Goal: Information Seeking & Learning: Check status

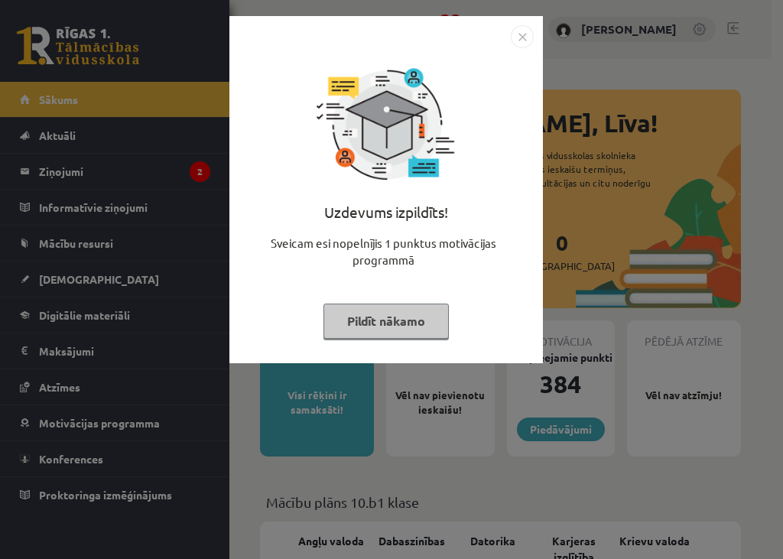
click at [407, 318] on button "Pildīt nākamo" at bounding box center [385, 321] width 125 height 35
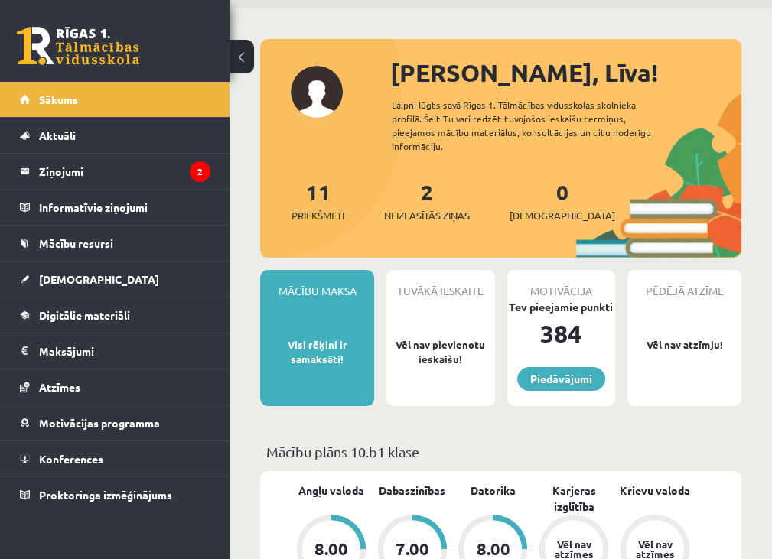
scroll to position [25, 0]
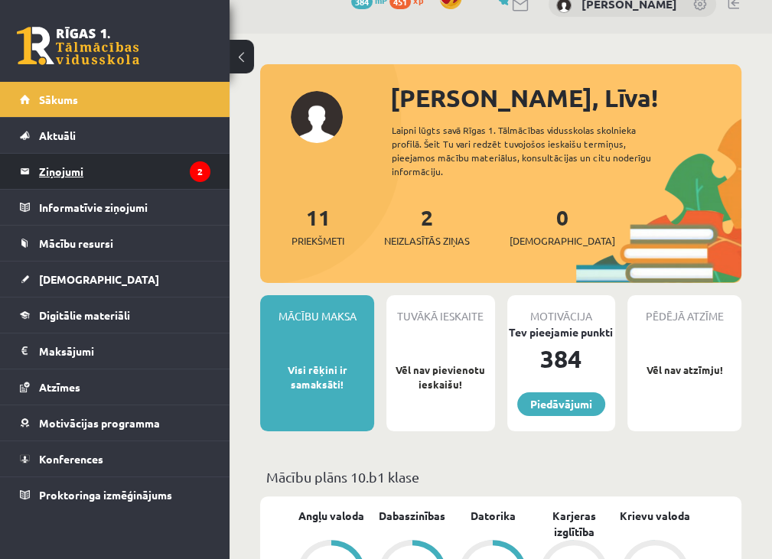
click at [47, 172] on legend "Ziņojumi 2" at bounding box center [124, 171] width 171 height 35
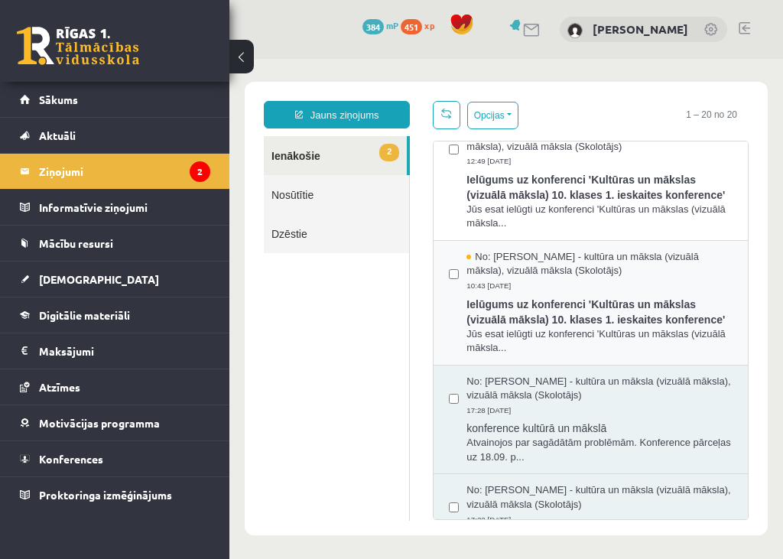
scroll to position [50, 0]
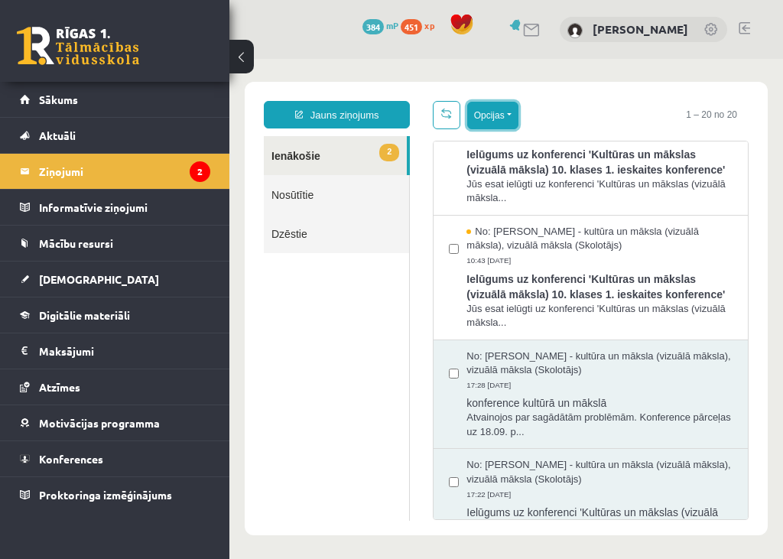
click at [502, 115] on button "Opcijas" at bounding box center [492, 116] width 51 height 28
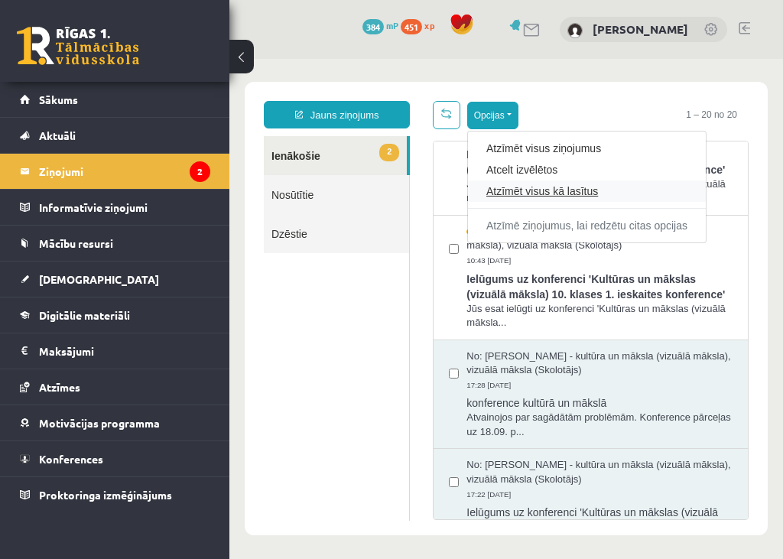
click at [552, 193] on link "Atzīmēt visus kā lasītus" at bounding box center [586, 191] width 201 height 15
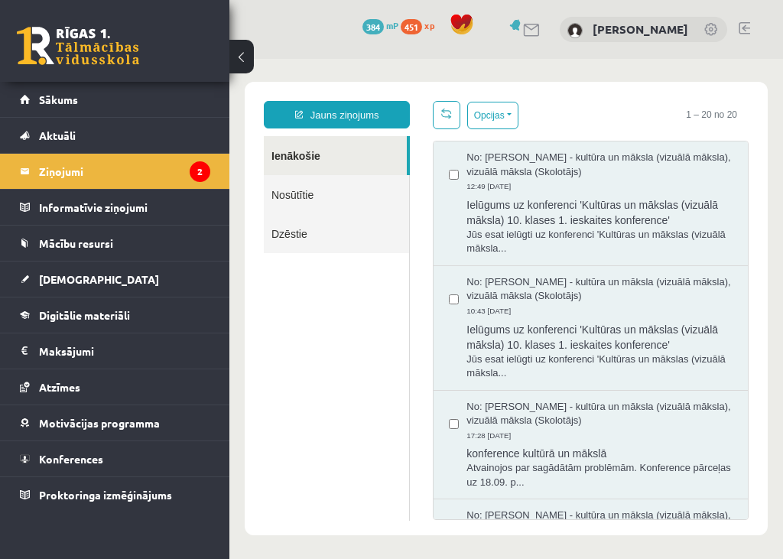
scroll to position [0, 0]
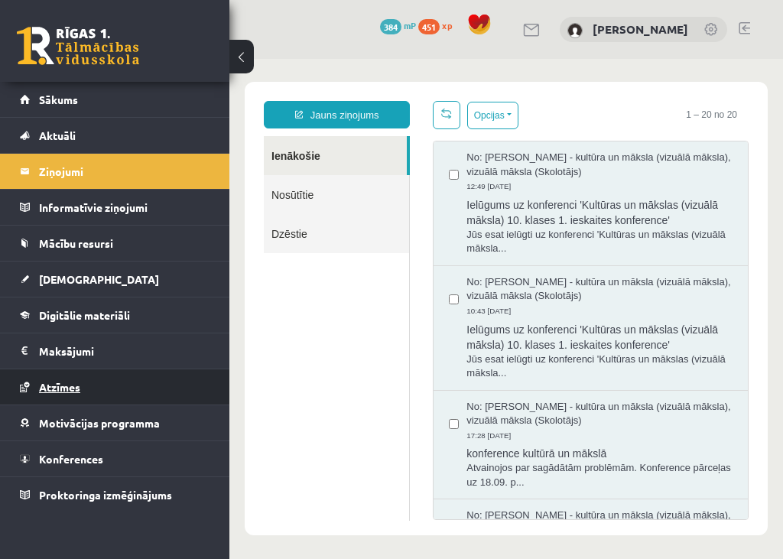
click at [56, 383] on span "Atzīmes" at bounding box center [59, 387] width 41 height 14
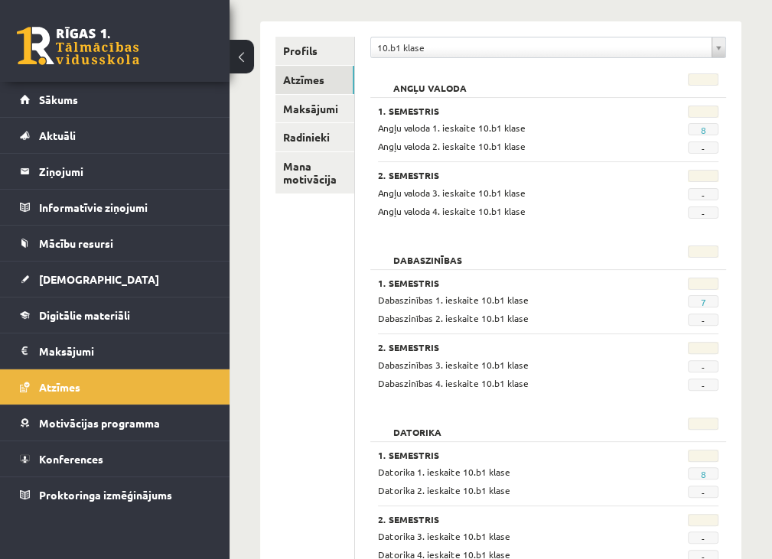
scroll to position [127, 0]
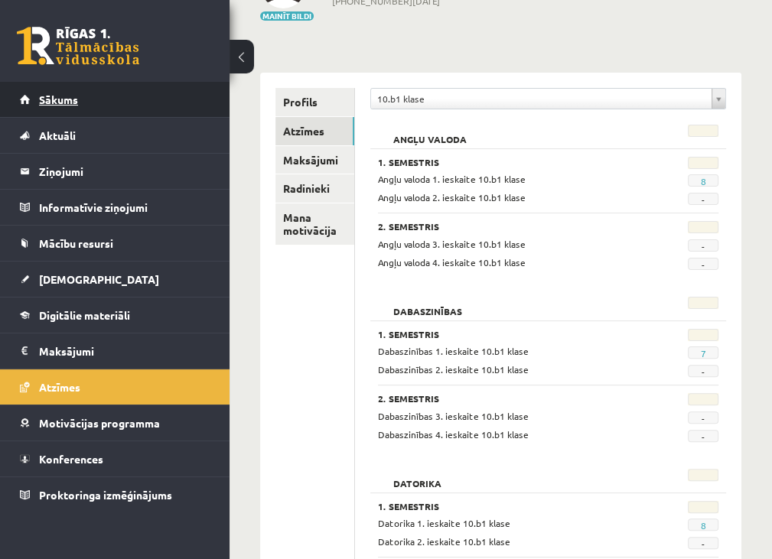
click at [40, 97] on span "Sākums" at bounding box center [58, 100] width 39 height 14
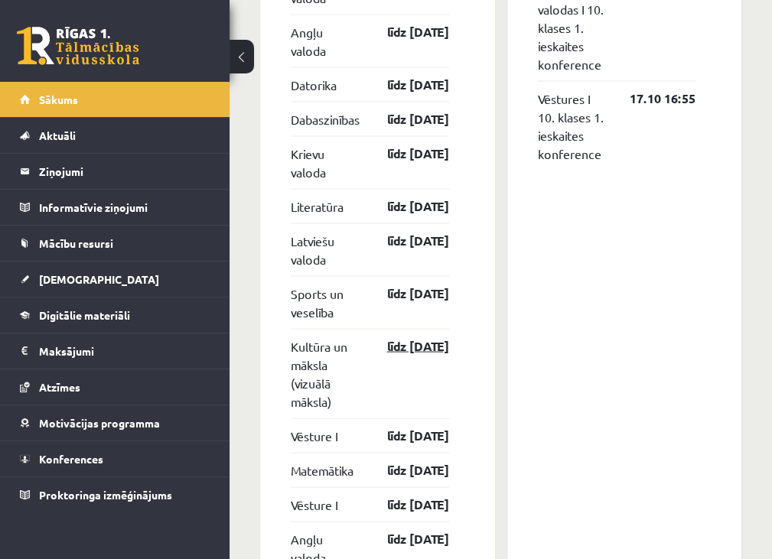
scroll to position [1962, 0]
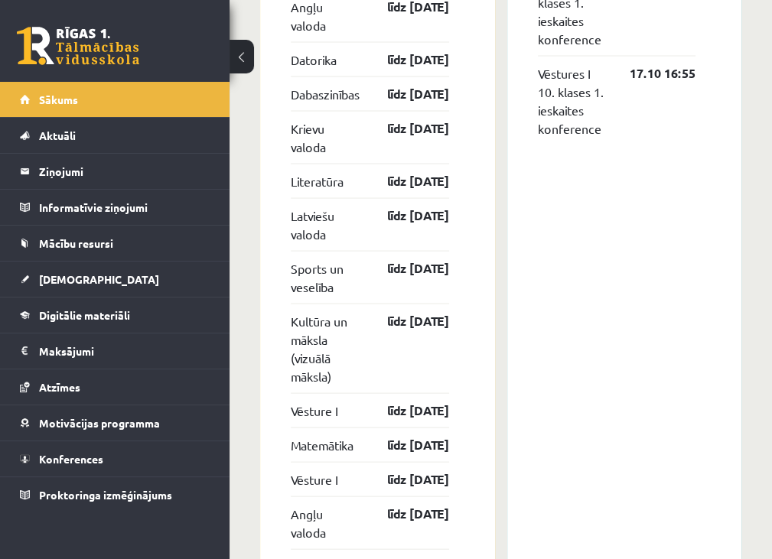
drag, startPoint x: 447, startPoint y: 509, endPoint x: 504, endPoint y: 526, distance: 59.3
click at [502, 530] on div "[DEMOGRAPHIC_DATA] Krievu valoda līdz [DATE] Matemātika līdz [DATE] Krievu valo…" at bounding box center [500, 466] width 481 height 1944
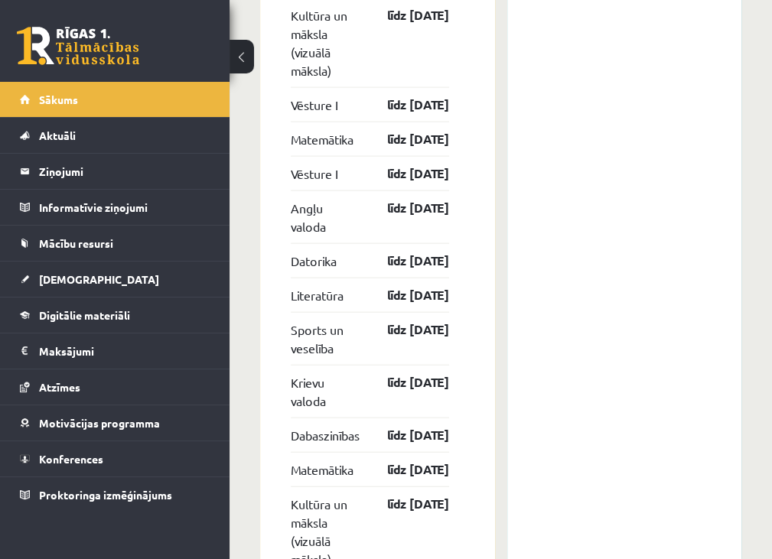
click at [464, 226] on div "[DEMOGRAPHIC_DATA] Krievu valoda līdz [DATE] Matemātika līdz [DATE] Krievu valo…" at bounding box center [377, 160] width 235 height 1944
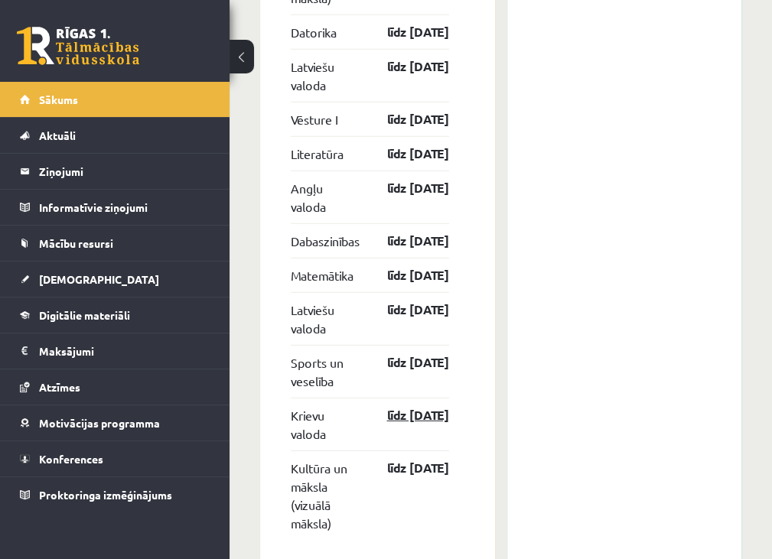
scroll to position [2868, 0]
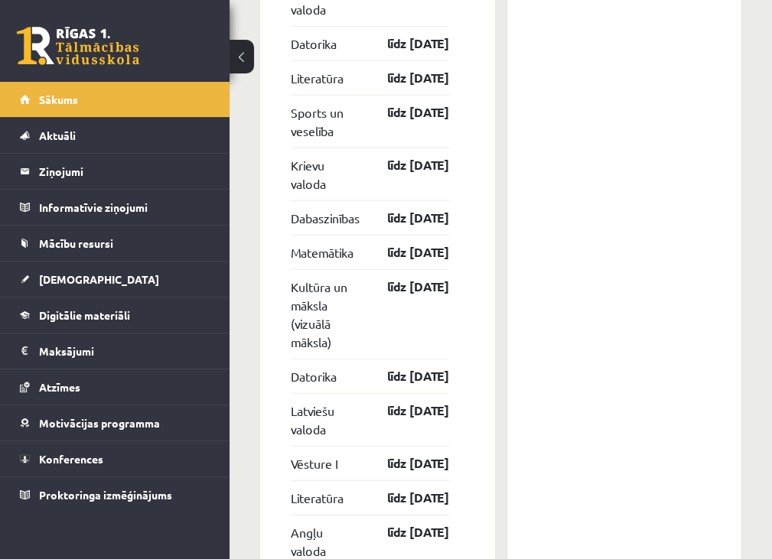
drag, startPoint x: 376, startPoint y: 444, endPoint x: 385, endPoint y: 447, distance: 9.2
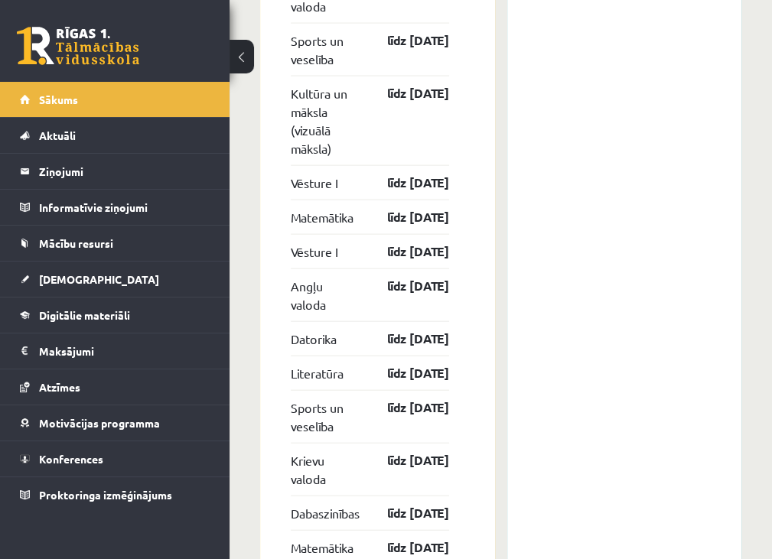
scroll to position [0, 0]
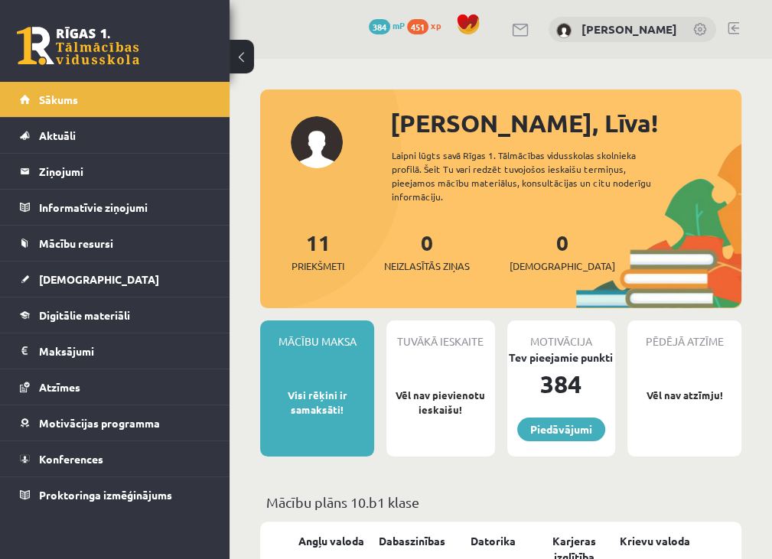
drag, startPoint x: 611, startPoint y: 376, endPoint x: 740, endPoint y: 488, distance: 170.8
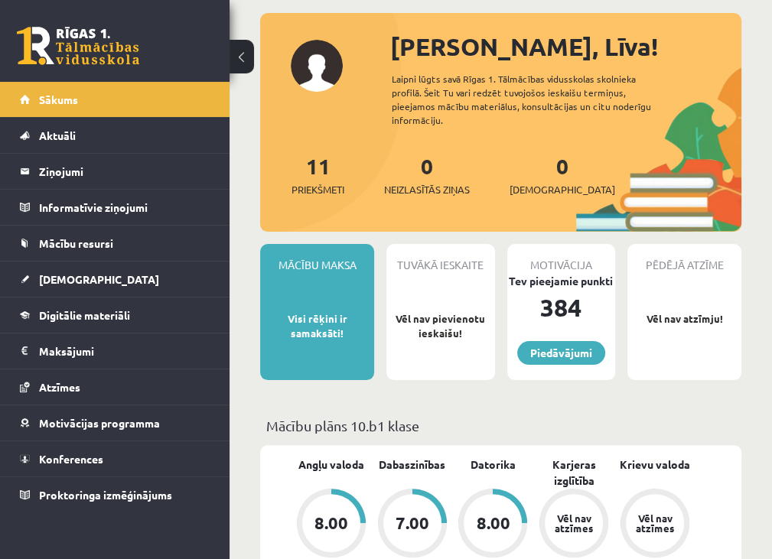
scroll to position [102, 0]
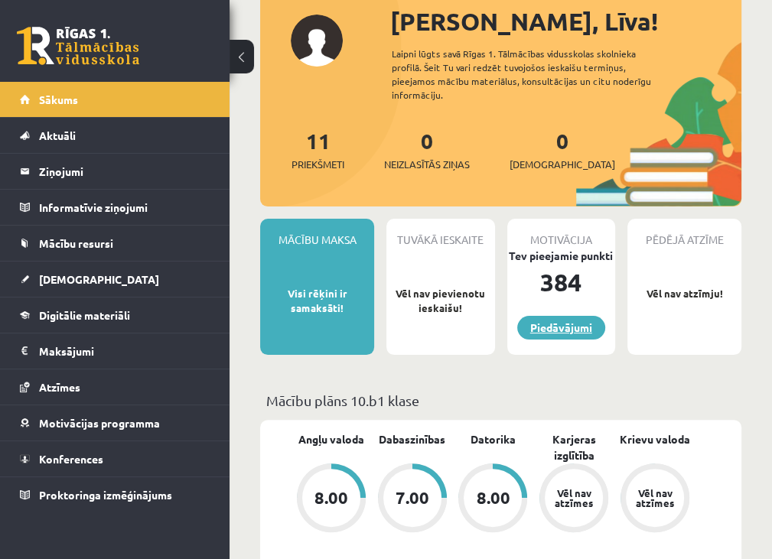
click at [536, 333] on link "Piedāvājumi" at bounding box center [561, 328] width 88 height 24
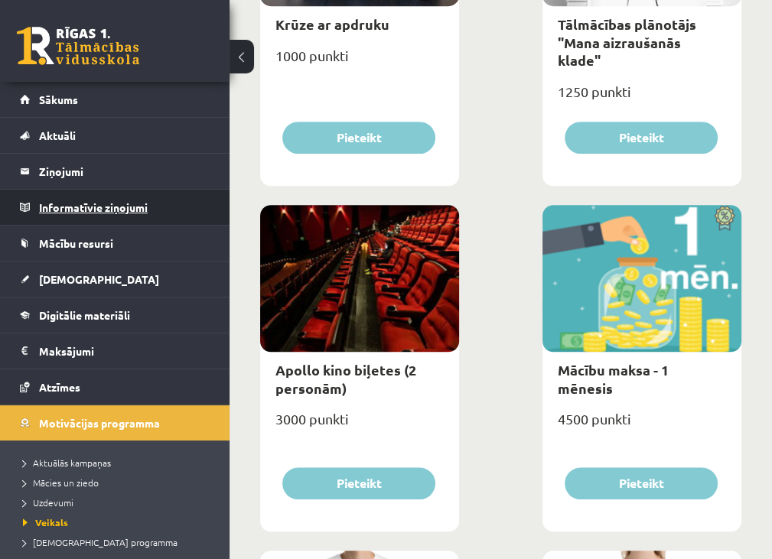
scroll to position [714, 0]
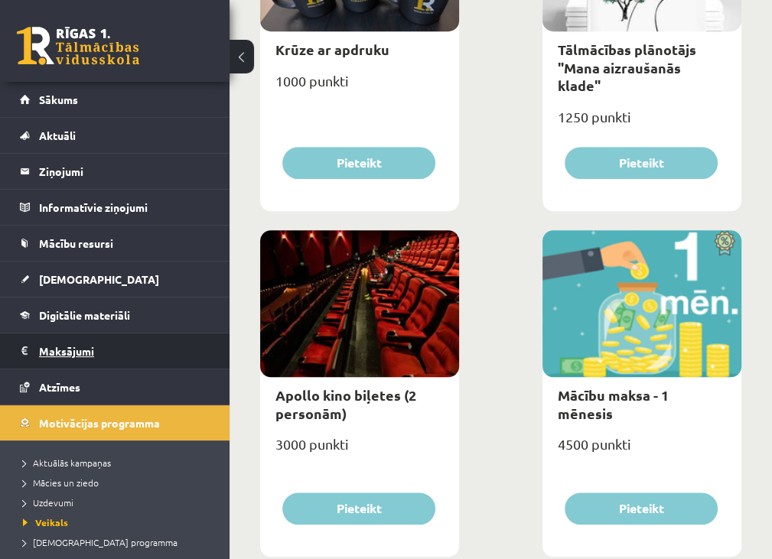
click at [73, 353] on legend "Maksājumi 0" at bounding box center [124, 350] width 171 height 35
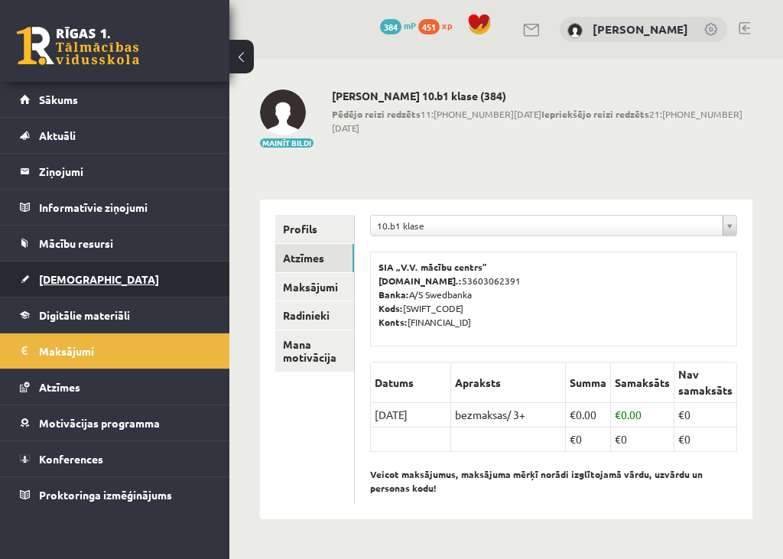
click at [61, 280] on span "[DEMOGRAPHIC_DATA]" at bounding box center [99, 279] width 120 height 14
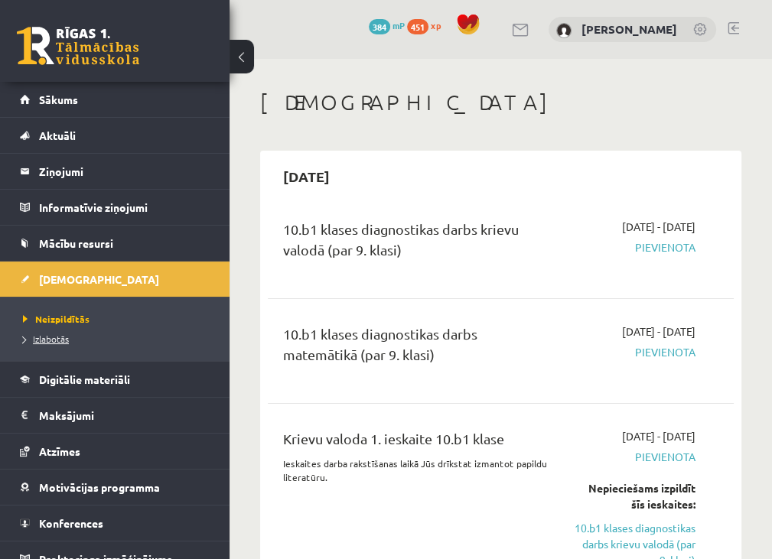
click at [60, 340] on span "Izlabotās" at bounding box center [46, 339] width 46 height 12
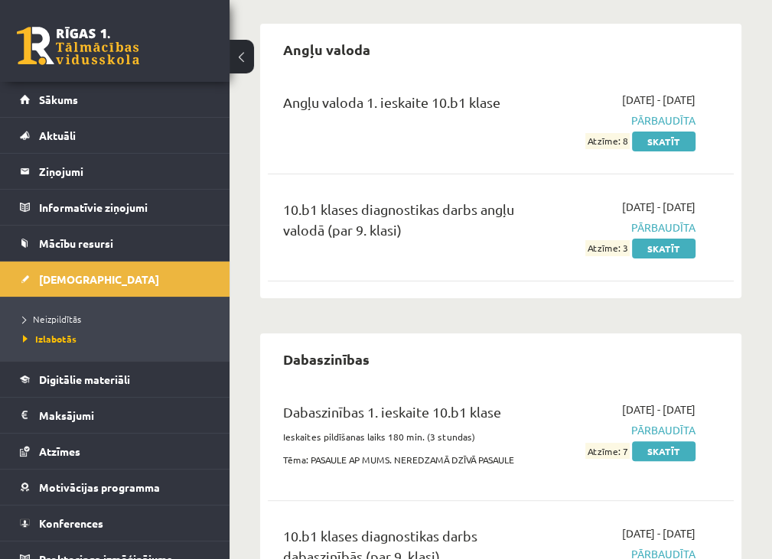
scroll to position [50, 0]
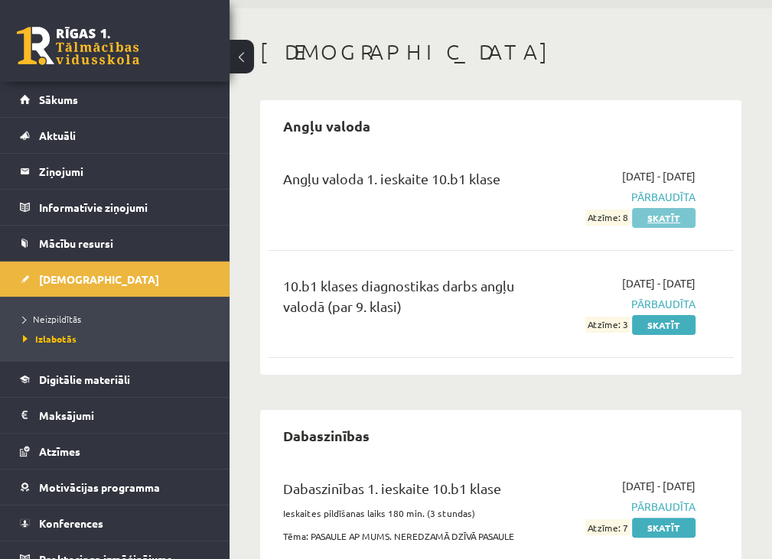
click at [661, 217] on link "Skatīt" at bounding box center [663, 218] width 63 height 20
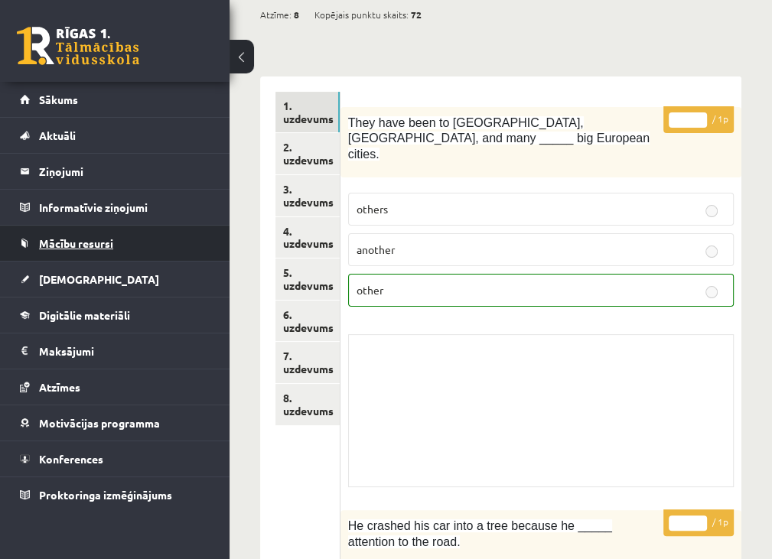
scroll to position [178, 0]
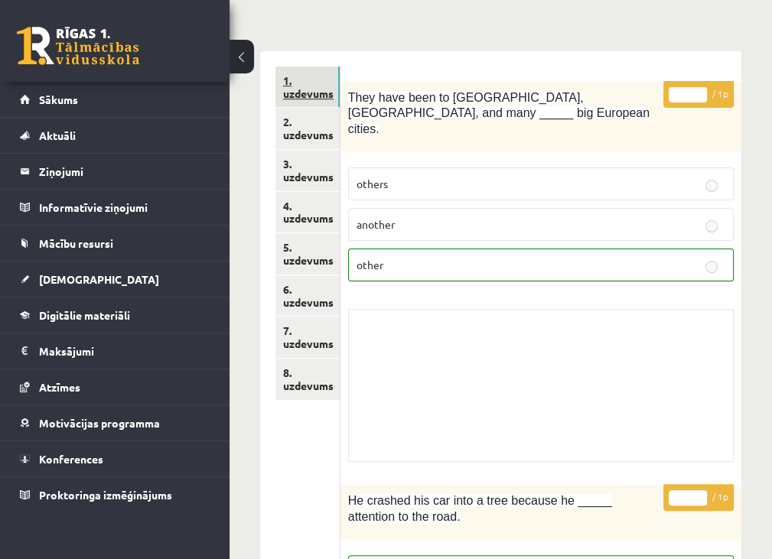
click at [288, 90] on link "1. uzdevums" at bounding box center [307, 87] width 64 height 41
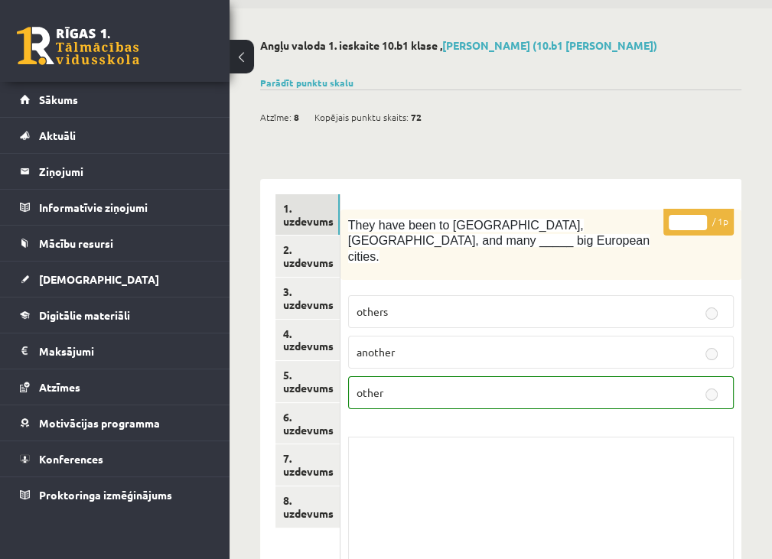
scroll to position [127, 0]
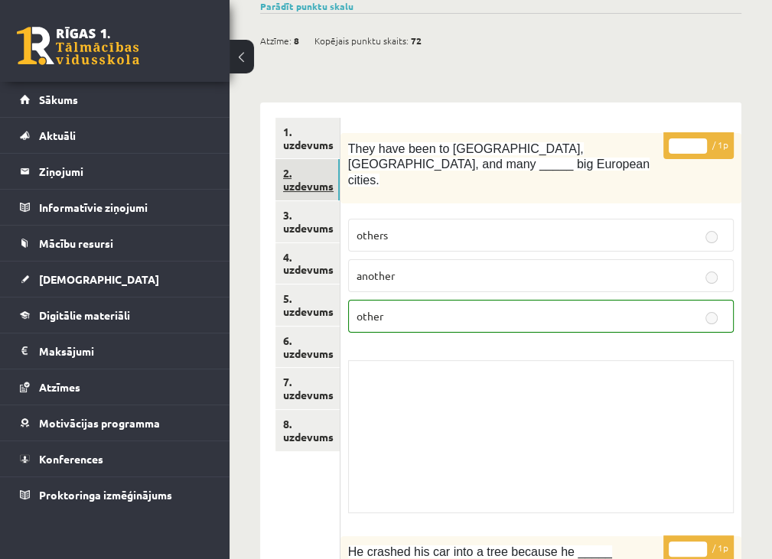
click at [294, 179] on link "2. uzdevums" at bounding box center [307, 179] width 64 height 41
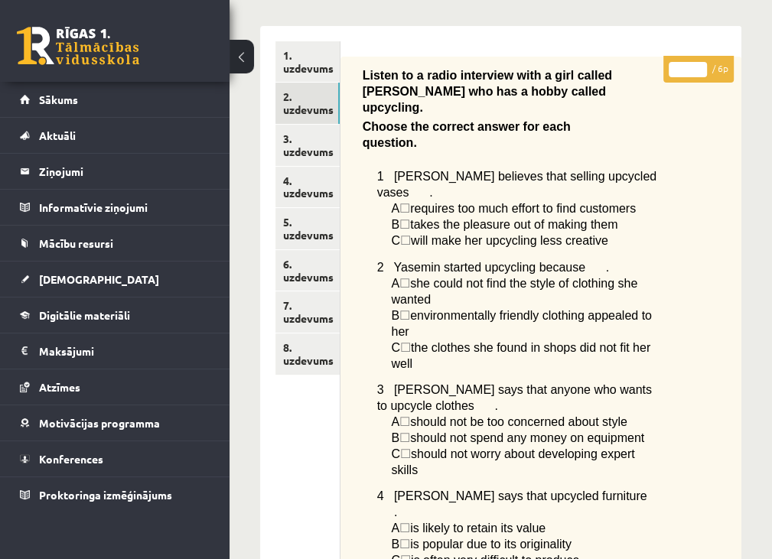
scroll to position [153, 0]
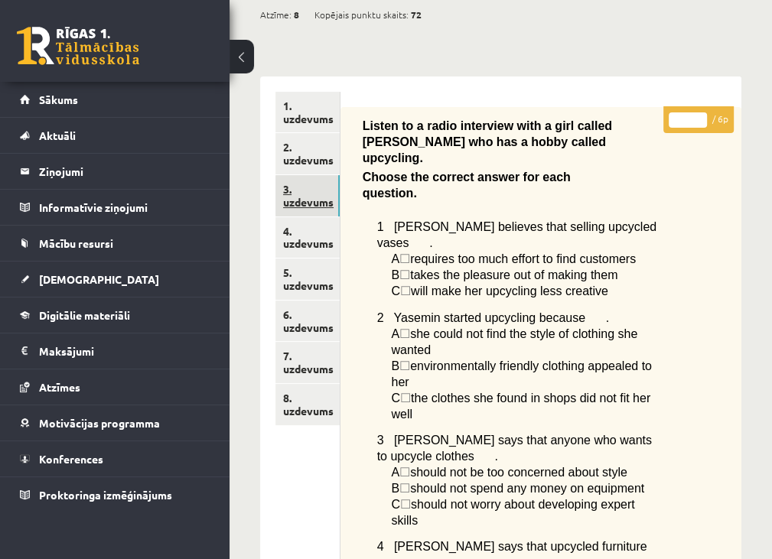
click at [301, 206] on link "3. uzdevums" at bounding box center [307, 195] width 64 height 41
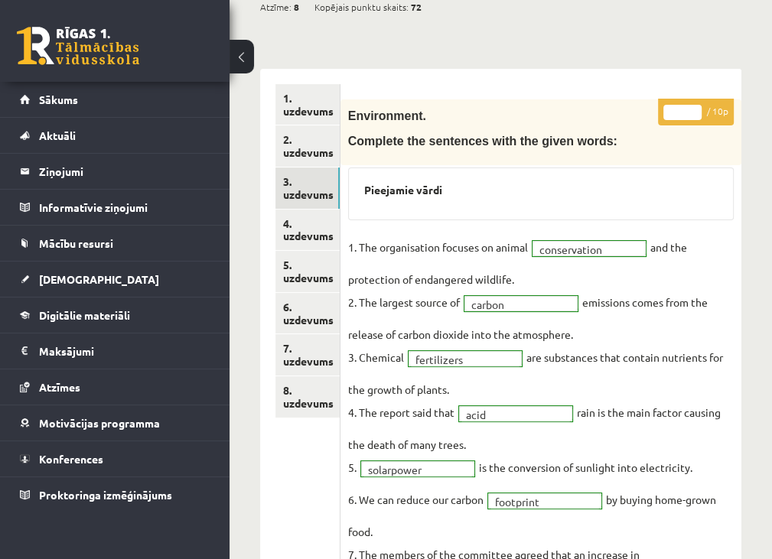
scroll to position [135, 0]
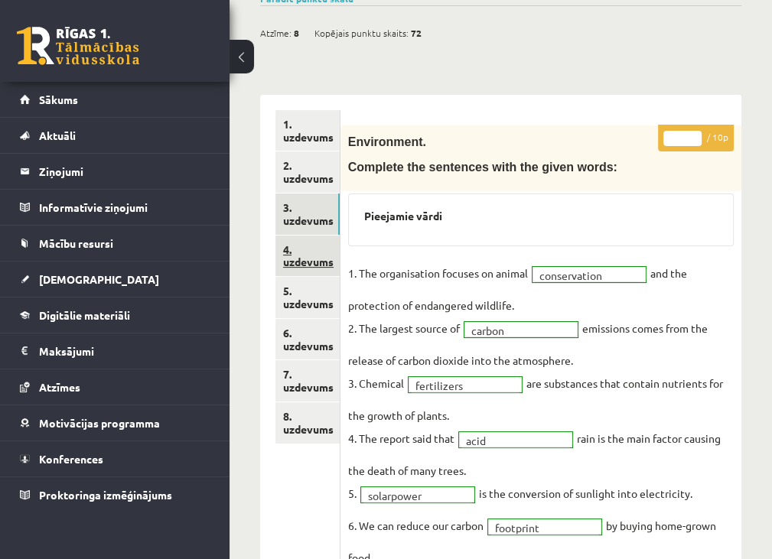
click at [308, 257] on link "4. uzdevums" at bounding box center [307, 256] width 64 height 41
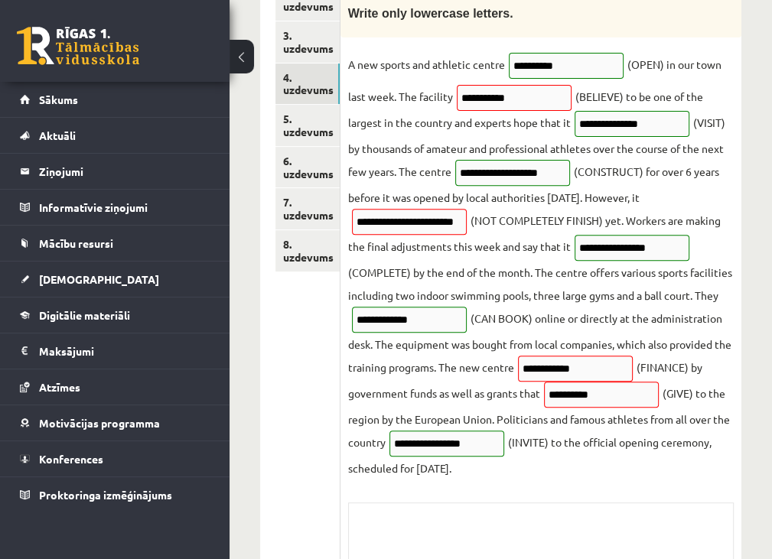
scroll to position [281, 0]
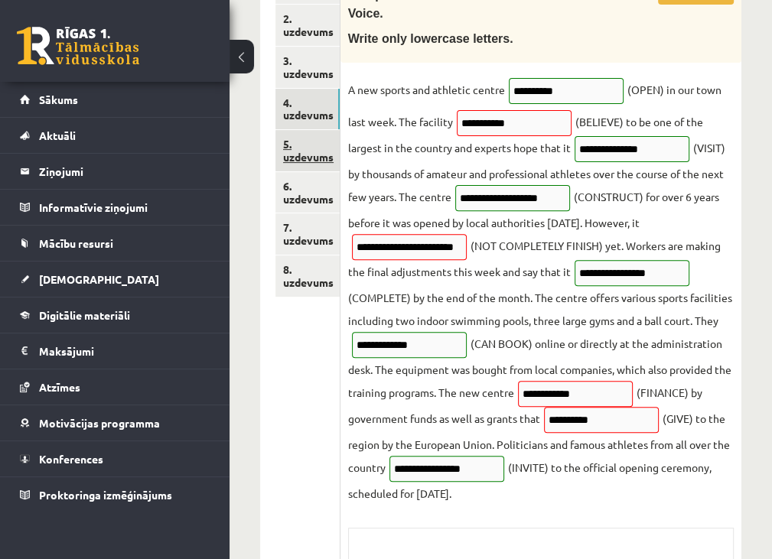
click at [307, 148] on link "5. uzdevums" at bounding box center [307, 150] width 64 height 41
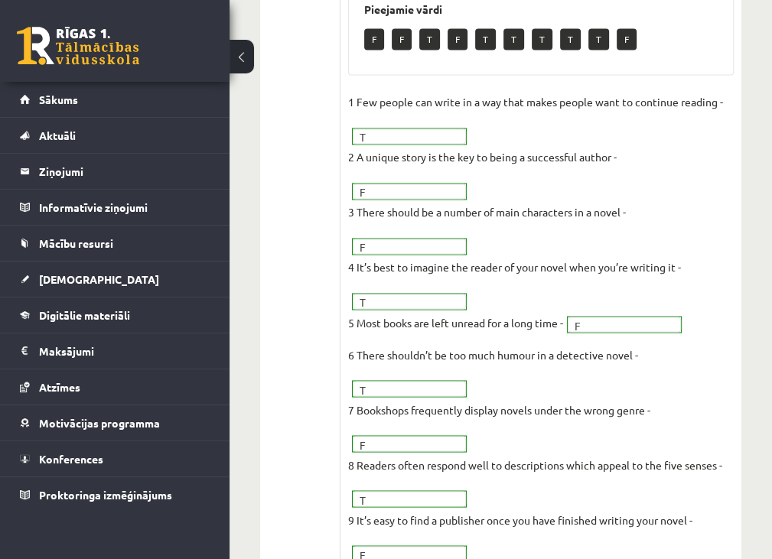
scroll to position [1633, 0]
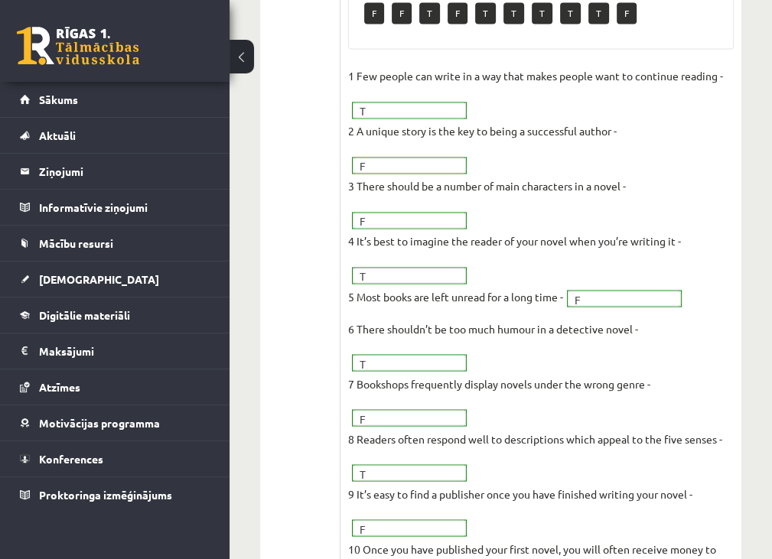
drag, startPoint x: 485, startPoint y: 218, endPoint x: 511, endPoint y: 218, distance: 26.0
drag, startPoint x: 511, startPoint y: 218, endPoint x: 493, endPoint y: 163, distance: 57.8
click at [496, 229] on p "4 It’s best to imagine the reader of your novel when you’re writing it -" at bounding box center [514, 240] width 333 height 23
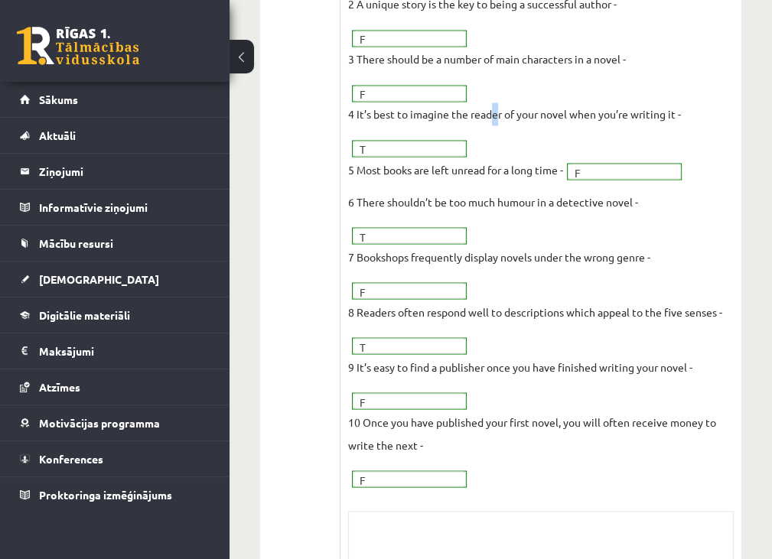
scroll to position [1811, 0]
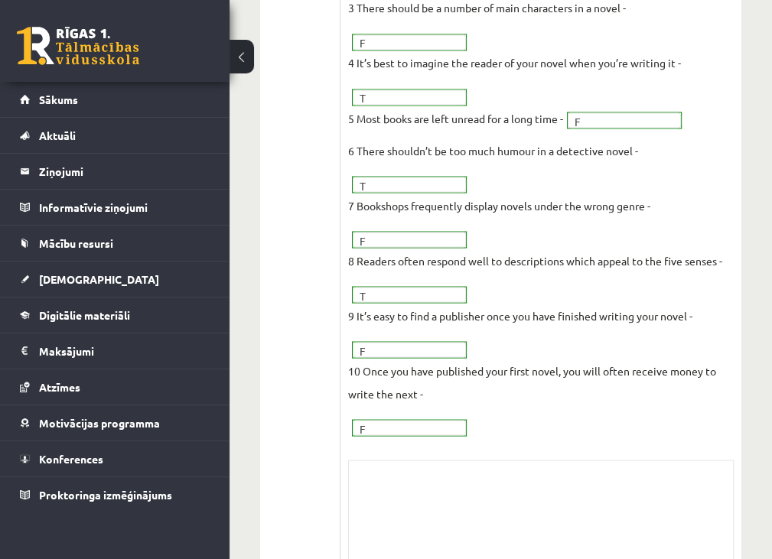
drag, startPoint x: 462, startPoint y: 472, endPoint x: 463, endPoint y: 464, distance: 7.7
click at [462, 472] on div "Skolotāja pielikums" at bounding box center [540, 536] width 385 height 153
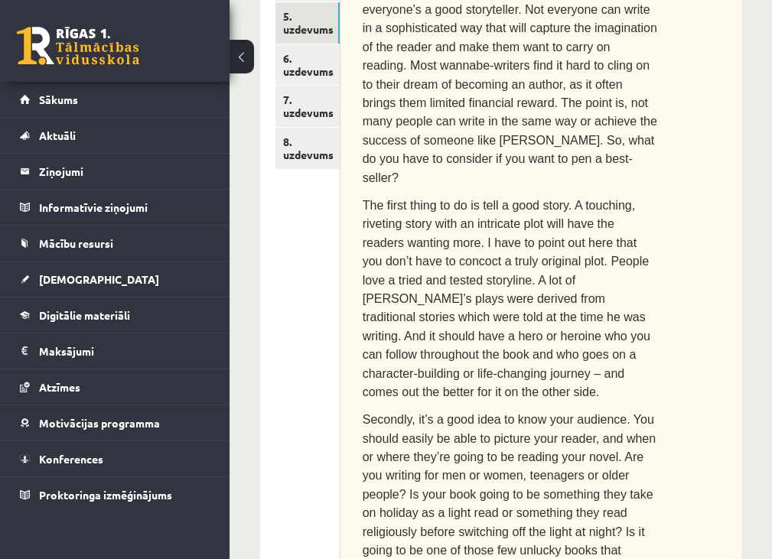
scroll to position [358, 0]
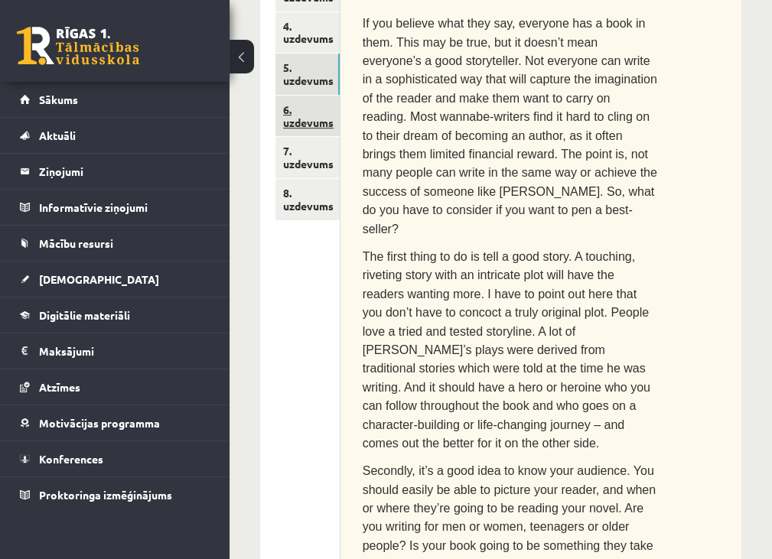
click at [331, 105] on link "6. uzdevums" at bounding box center [307, 116] width 64 height 41
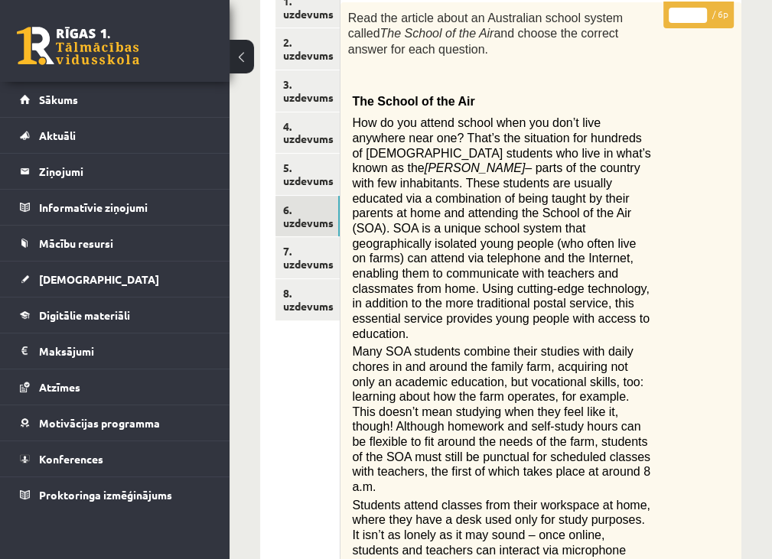
scroll to position [266, 0]
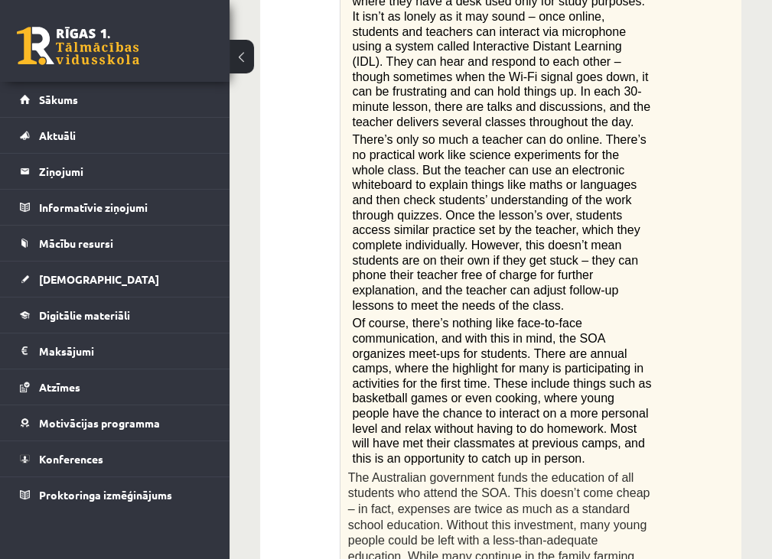
drag, startPoint x: 587, startPoint y: 273, endPoint x: 637, endPoint y: 317, distance: 67.2
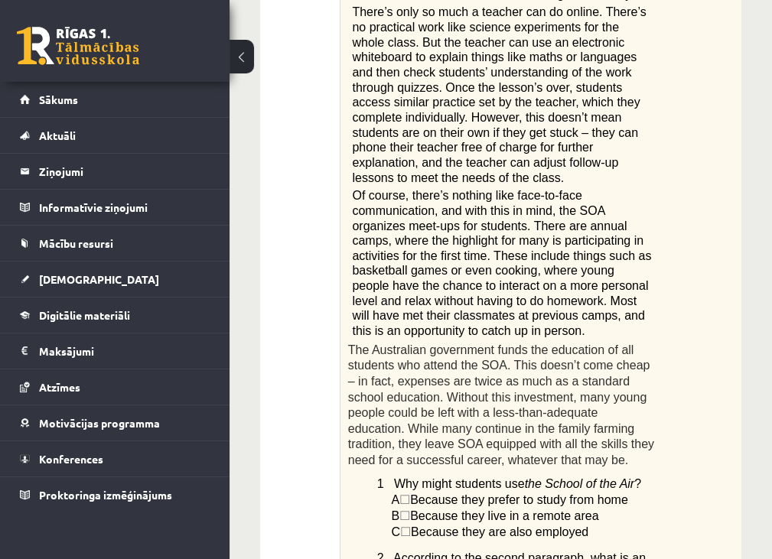
scroll to position [853, 0]
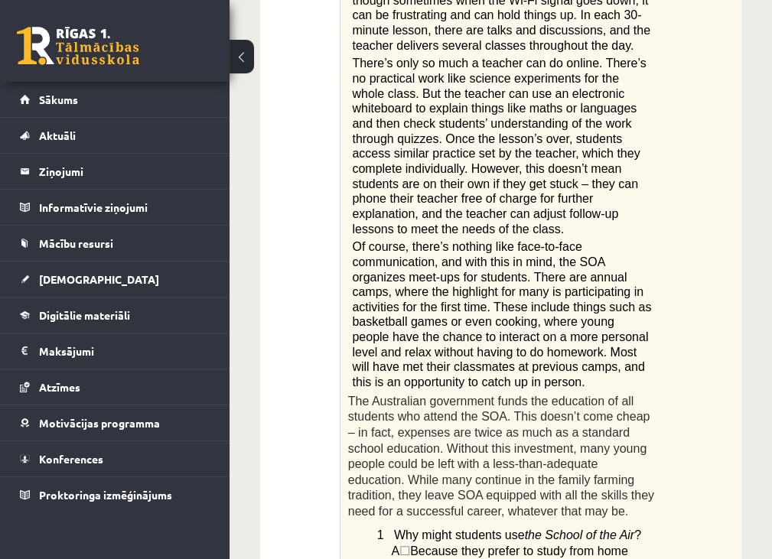
drag, startPoint x: 469, startPoint y: 215, endPoint x: 351, endPoint y: 106, distance: 160.2
click at [351, 106] on div "Read the article about an Australian school system called The School of the Air…" at bounding box center [540, 330] width 401 height 1847
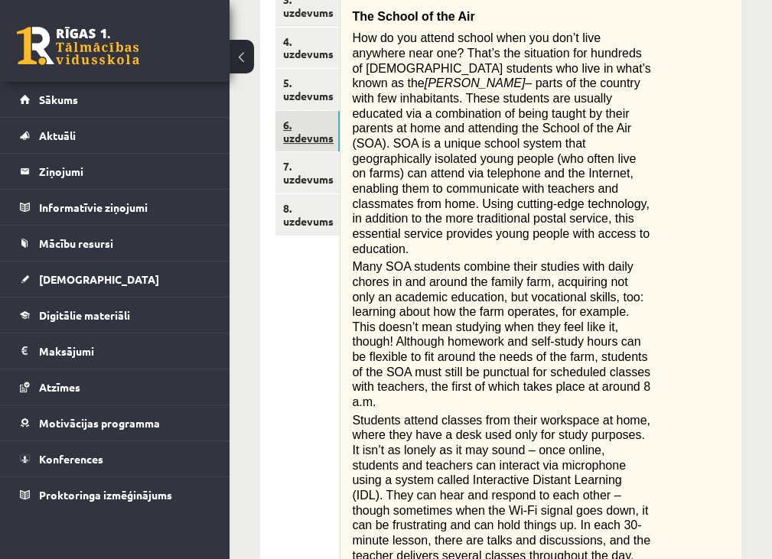
scroll to position [317, 0]
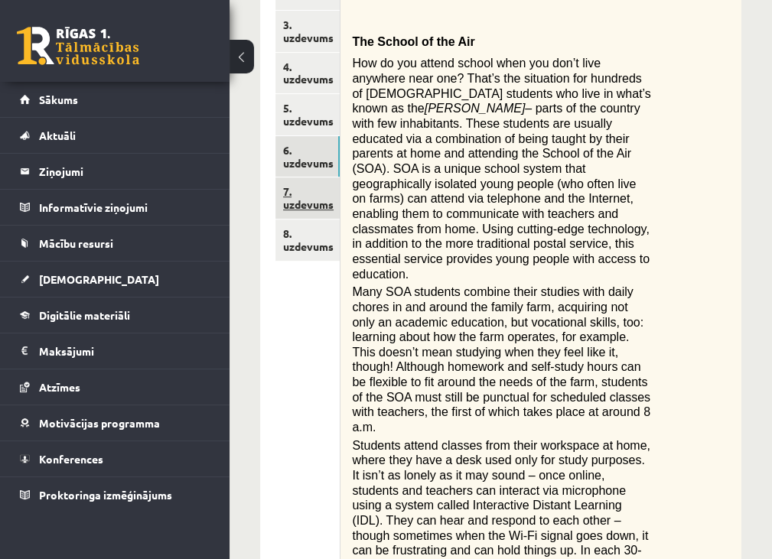
click at [304, 200] on link "7. uzdevums" at bounding box center [307, 197] width 64 height 41
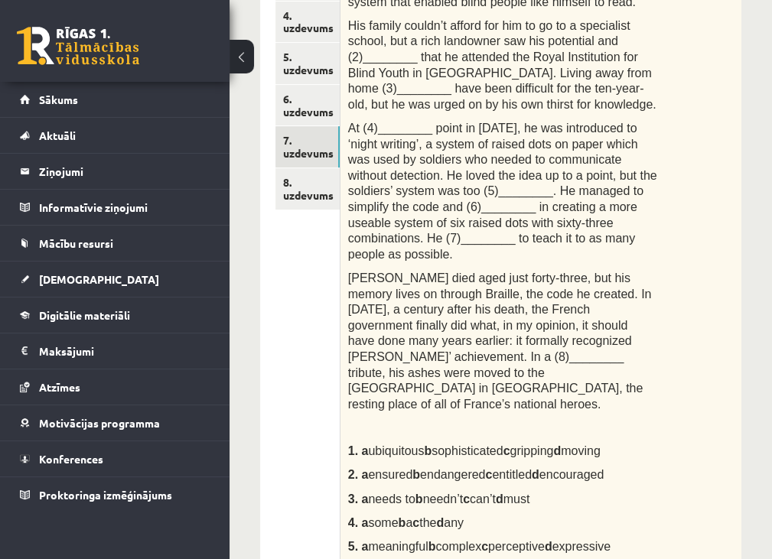
scroll to position [266, 0]
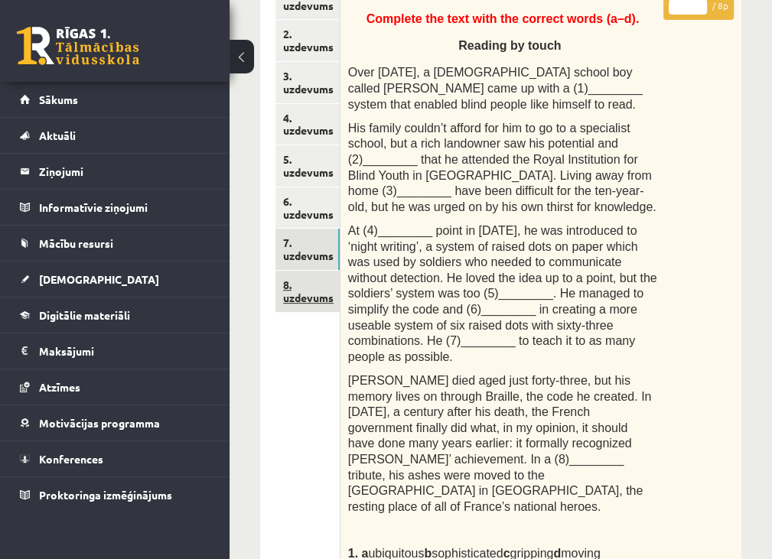
click at [296, 292] on link "8. uzdevums" at bounding box center [307, 291] width 64 height 41
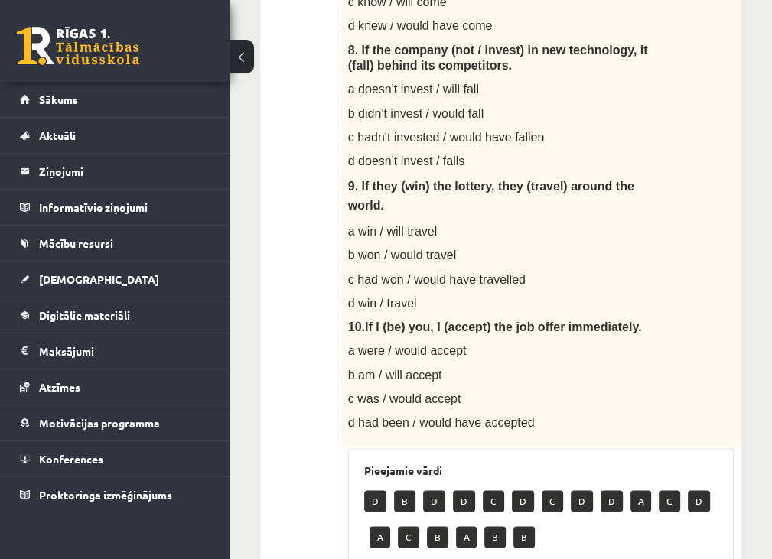
scroll to position [1184, 0]
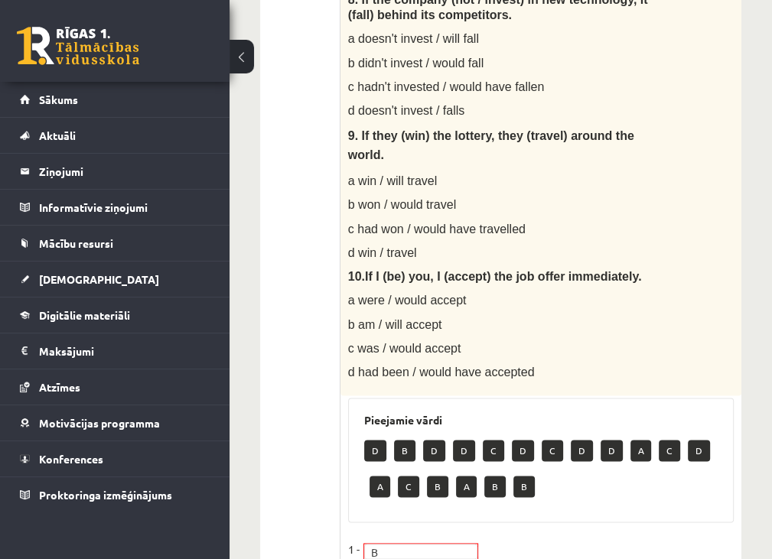
drag, startPoint x: 395, startPoint y: 314, endPoint x: 426, endPoint y: 349, distance: 47.2
drag, startPoint x: 426, startPoint y: 349, endPoint x: 511, endPoint y: 427, distance: 114.8
click at [511, 434] on div "D B D D C D C D D A C D A C B A B B" at bounding box center [540, 470] width 353 height 72
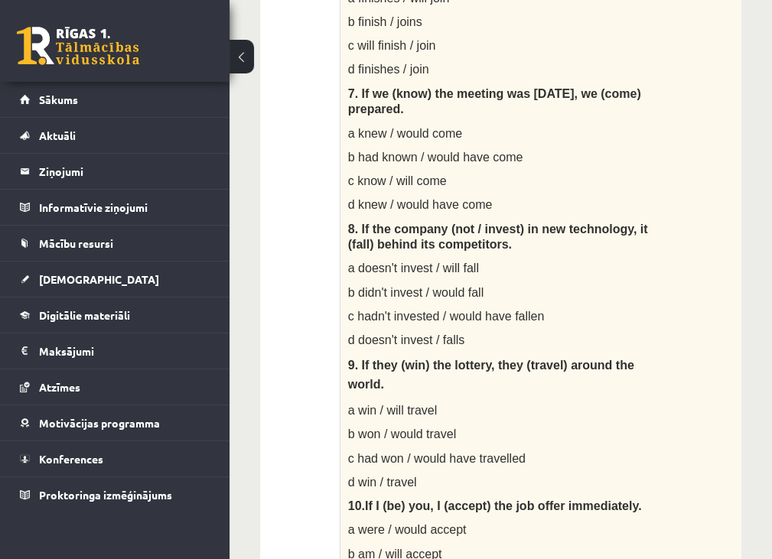
scroll to position [904, 0]
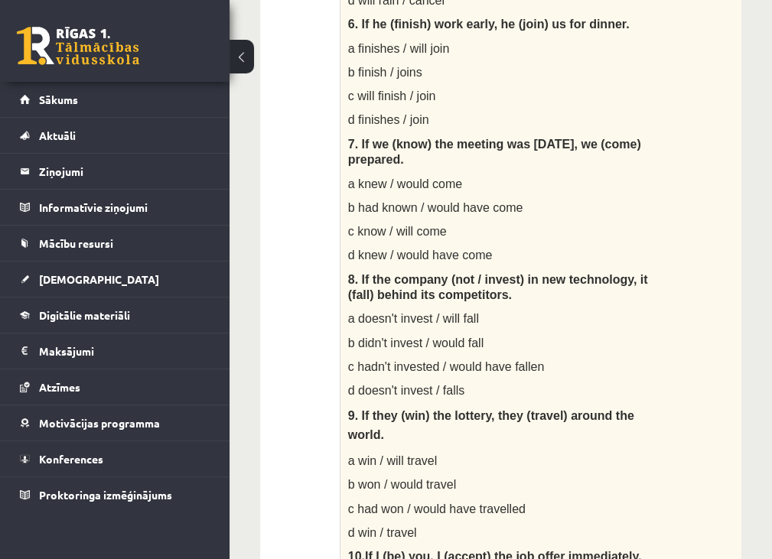
click at [266, 41] on div "1. uzdevums 2. uzdevums 3. uzdevums 4. uzdevums 5. uzdevums 6. uzdevums 7. uzde…" at bounding box center [300, 331] width 80 height 2012
click at [242, 60] on button at bounding box center [241, 57] width 24 height 34
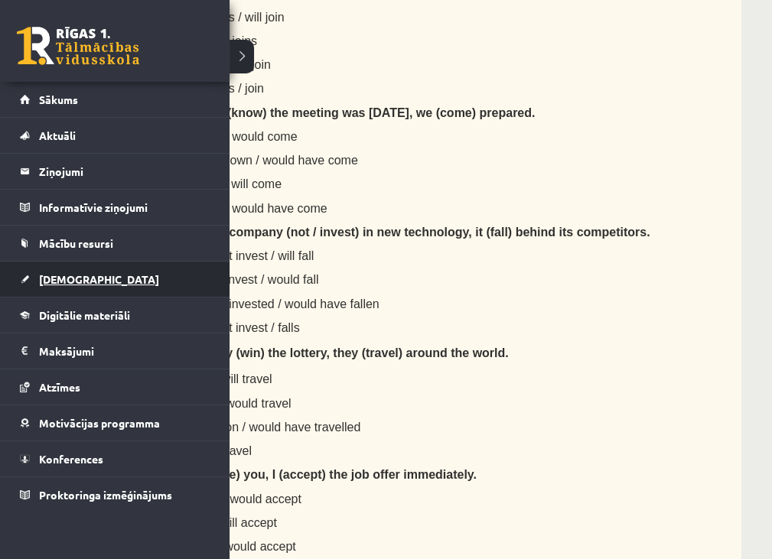
click at [54, 275] on span "[DEMOGRAPHIC_DATA]" at bounding box center [99, 279] width 120 height 14
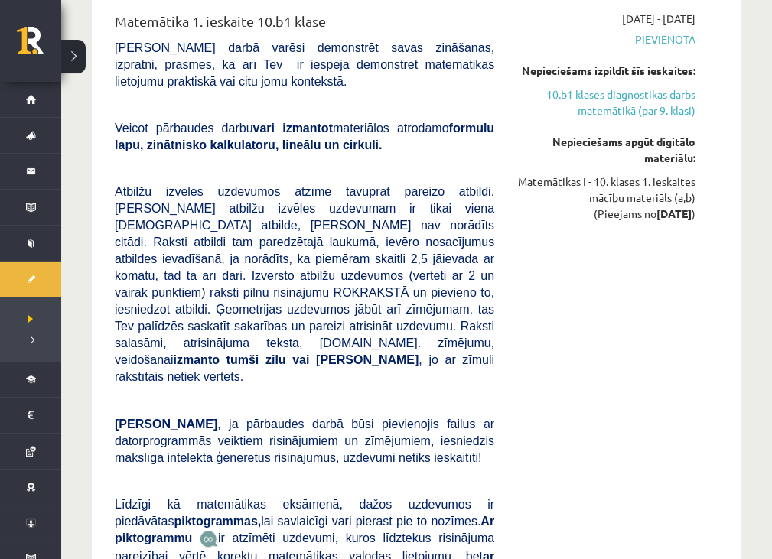
scroll to position [623, 0]
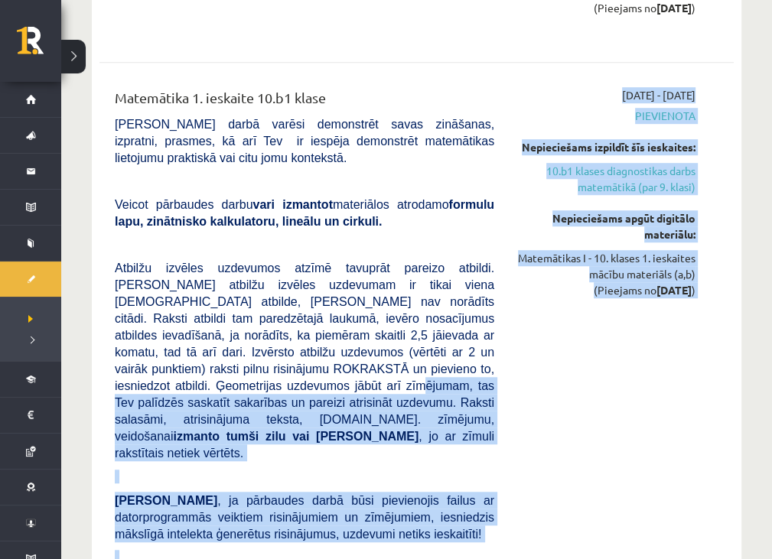
drag, startPoint x: 269, startPoint y: 359, endPoint x: 505, endPoint y: 380, distance: 236.4
click at [505, 380] on div "Matemātika 1. ieskaite 10.b1 klase Pārbaudes darbā varēsi demonstrēt savas zinā…" at bounding box center [404, 421] width 603 height 668
click at [575, 421] on div "2025-10-01 - 2025-10-15 Pievienota Nepieciešams izpildīt šīs ieskaites: 10.b1 k…" at bounding box center [606, 421] width 201 height 668
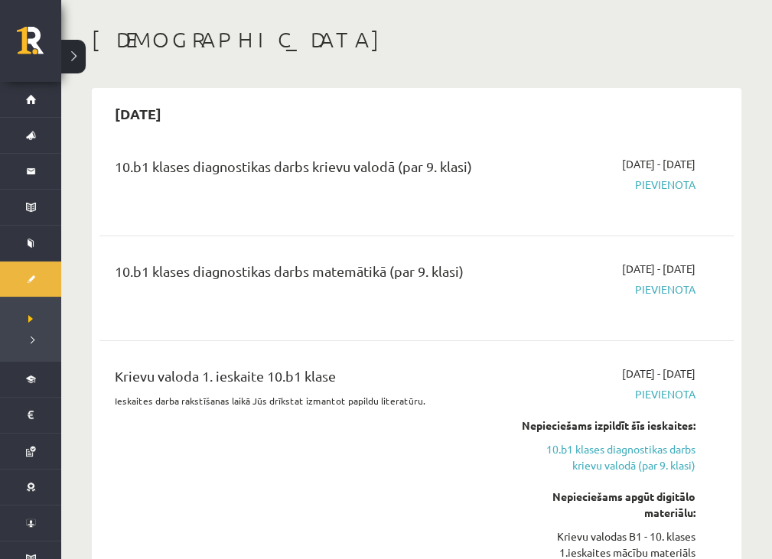
scroll to position [0, 0]
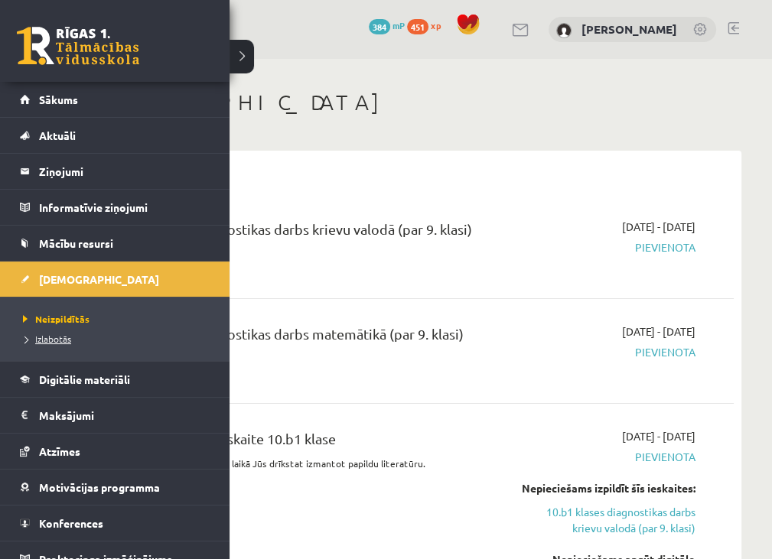
click at [46, 340] on span "Izlabotās" at bounding box center [45, 339] width 52 height 12
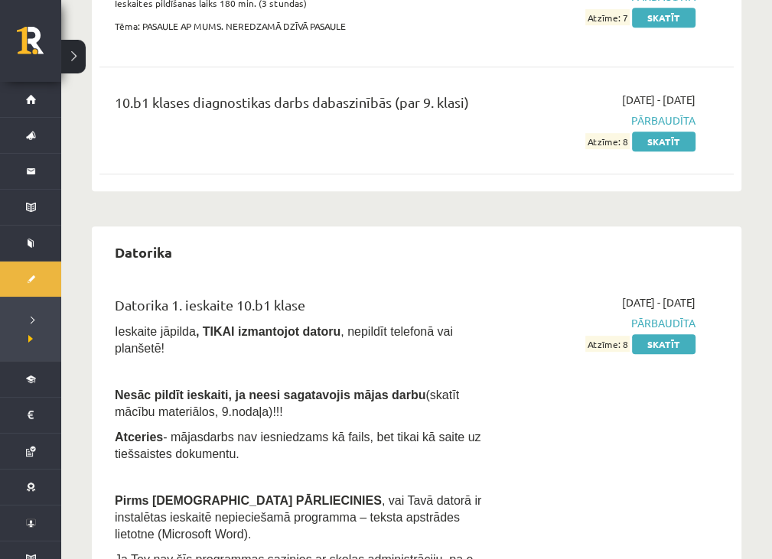
scroll to position [612, 0]
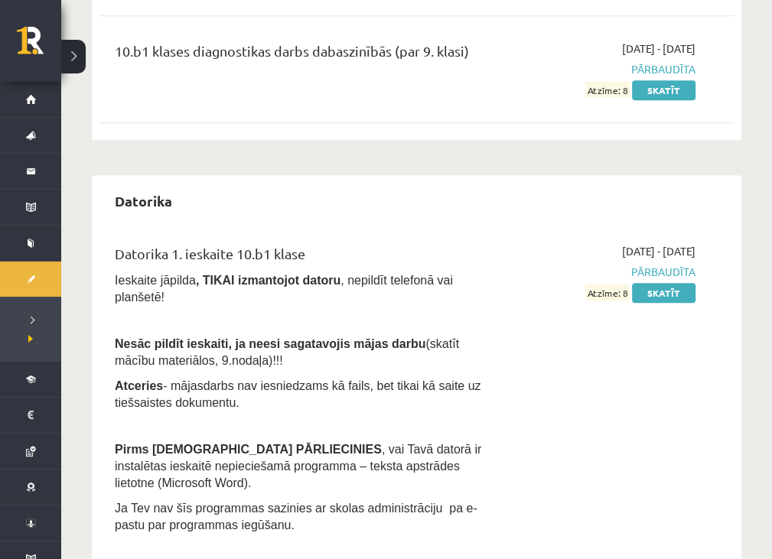
click at [663, 277] on span "Pārbaudīta" at bounding box center [606, 272] width 178 height 16
click at [668, 284] on link "Skatīt" at bounding box center [663, 293] width 63 height 20
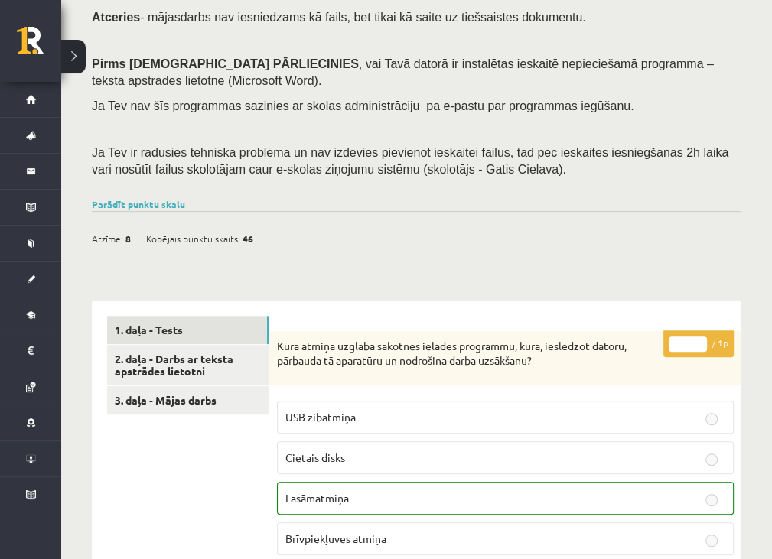
scroll to position [229, 0]
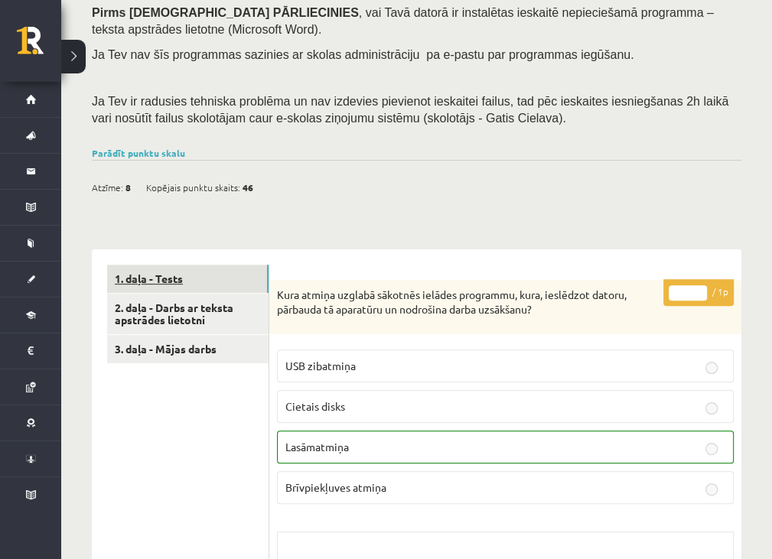
click at [180, 280] on link "1. daļa - Tests" at bounding box center [187, 279] width 161 height 28
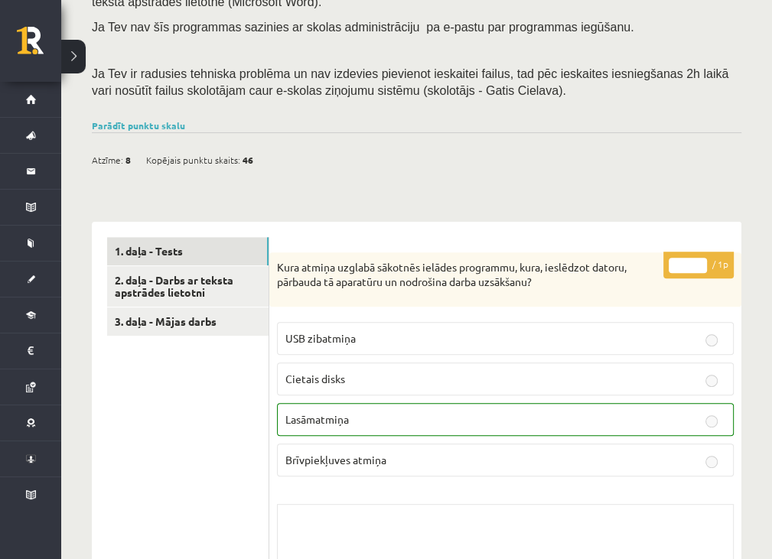
scroll to position [267, 0]
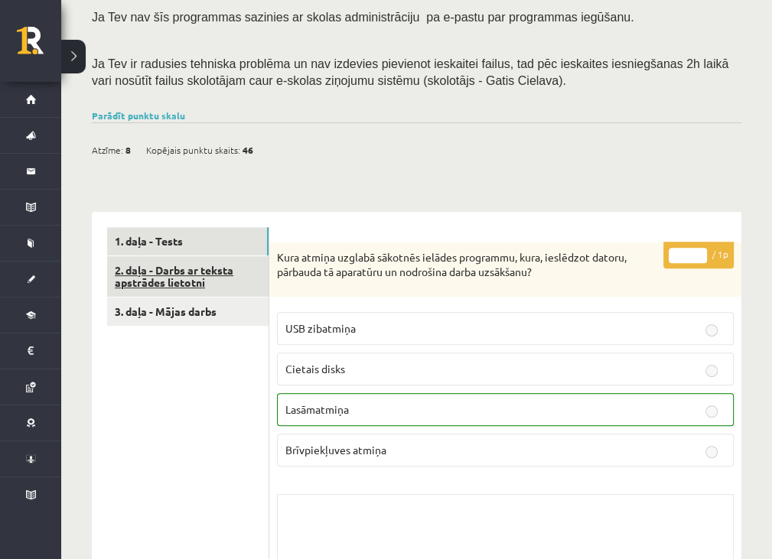
click at [160, 276] on link "2. daļa - Darbs ar teksta apstrādes lietotni" at bounding box center [187, 276] width 161 height 41
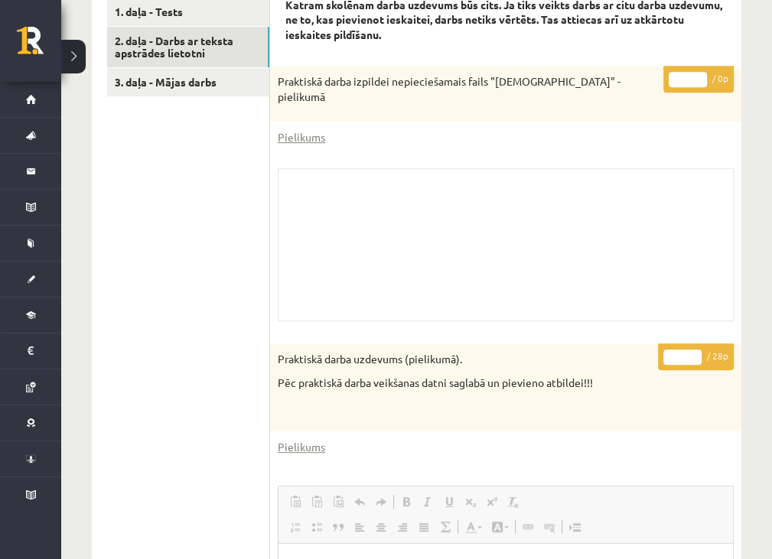
scroll to position [445, 0]
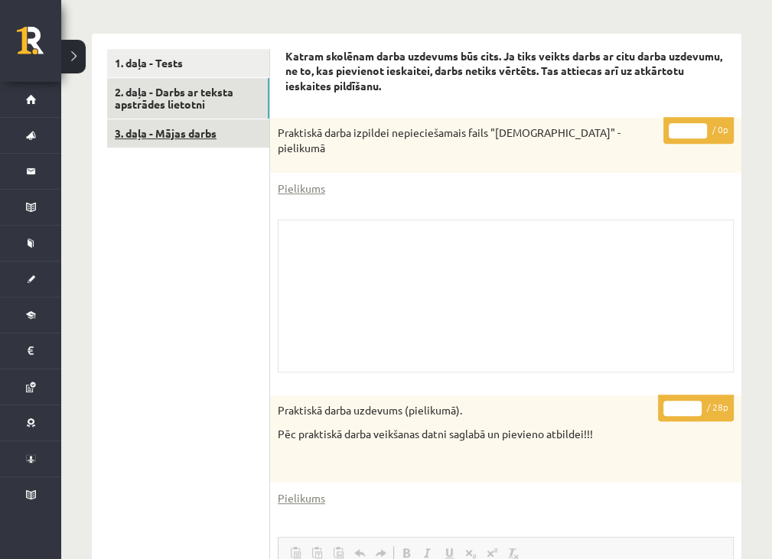
click at [167, 134] on link "3. daļa - Mājas darbs" at bounding box center [188, 133] width 162 height 28
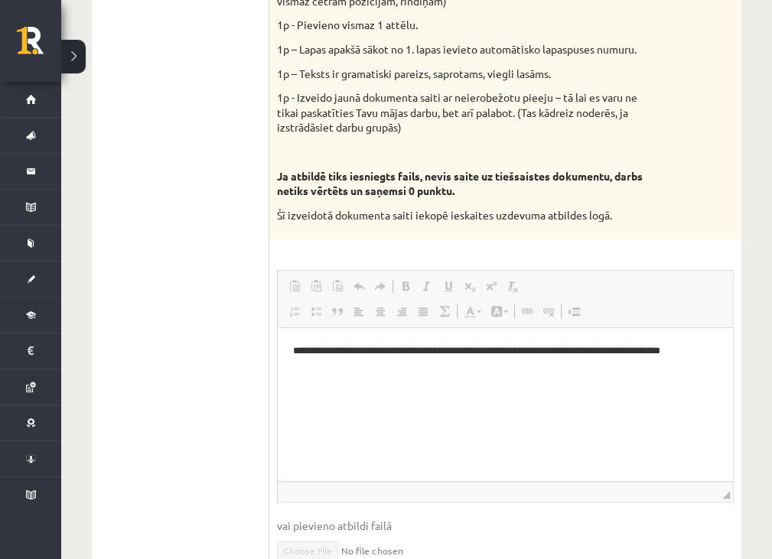
scroll to position [930, 0]
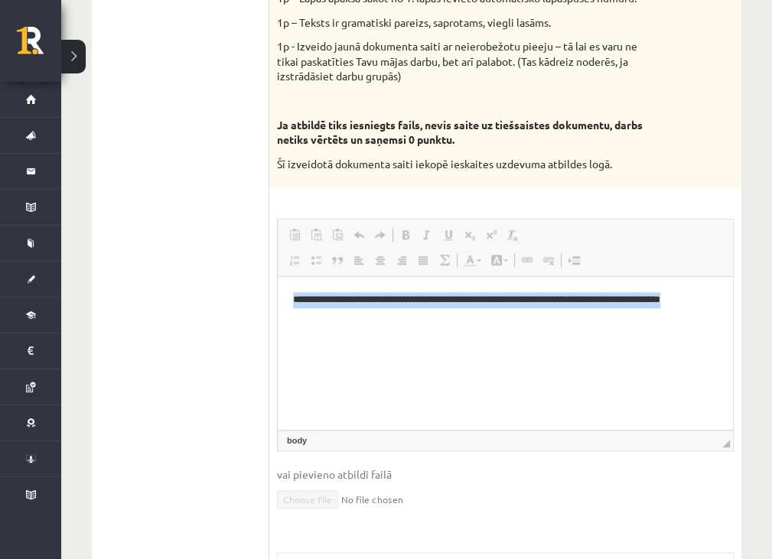
drag, startPoint x: 288, startPoint y: 300, endPoint x: 409, endPoint y: 350, distance: 131.7
click at [409, 340] on html "**********" at bounding box center [504, 308] width 455 height 63
copy p "**********"
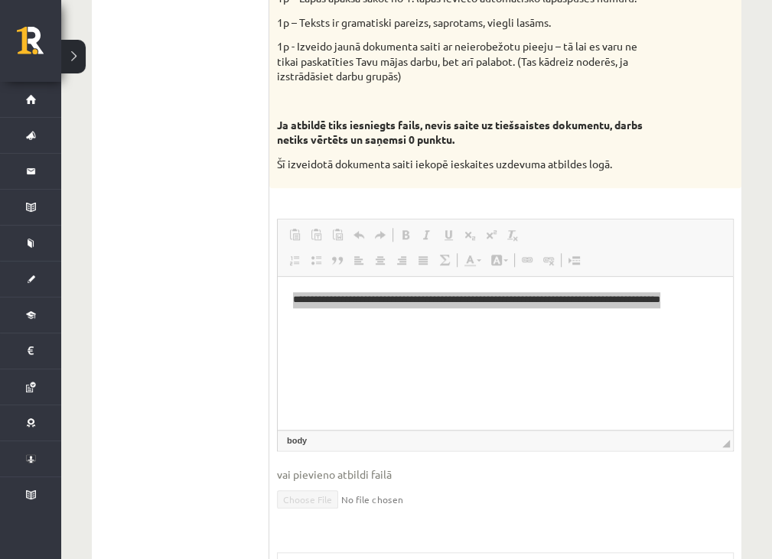
click at [262, 268] on ul "1. daļa - Tests 2. daļa - Darbs ar teksta apstrādes lietotni 3. daļa - Mājas da…" at bounding box center [188, 138] width 162 height 1149
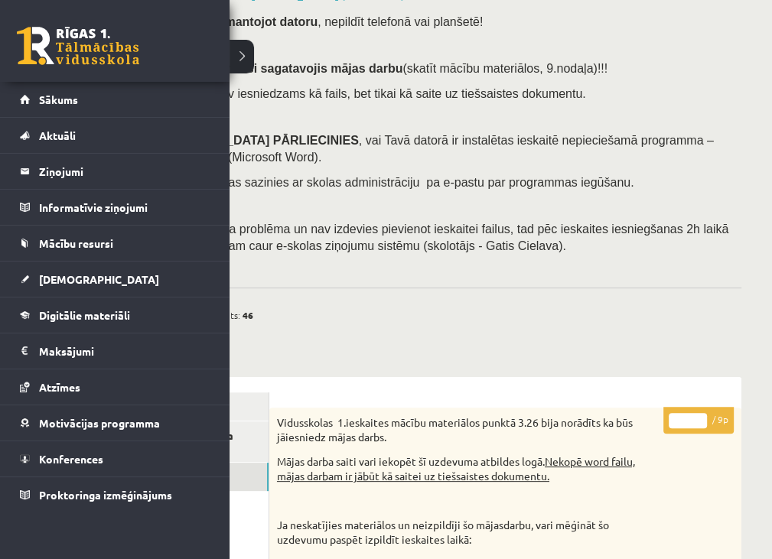
scroll to position [153, 0]
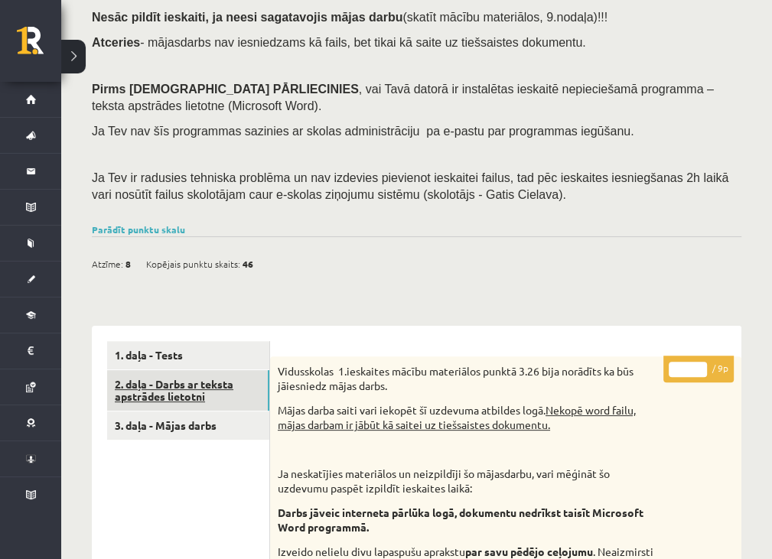
click at [206, 372] on link "2. daļa - Darbs ar teksta apstrādes lietotni" at bounding box center [188, 390] width 162 height 41
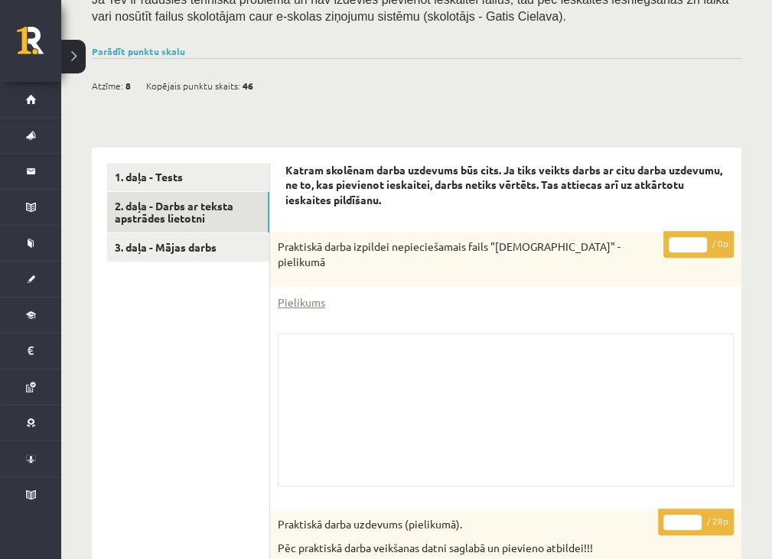
scroll to position [0, 0]
click at [300, 294] on link "Pielikums" at bounding box center [301, 302] width 47 height 16
drag, startPoint x: 201, startPoint y: 169, endPoint x: 205, endPoint y: 389, distance: 220.3
click at [710, 58] on div "Atzīme: 8 Kopējais punktu skaits: 46" at bounding box center [416, 77] width 649 height 39
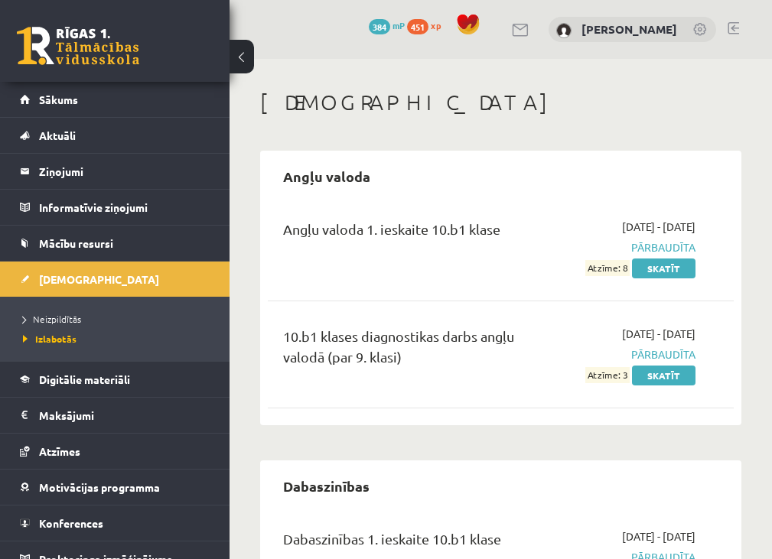
scroll to position [612, 0]
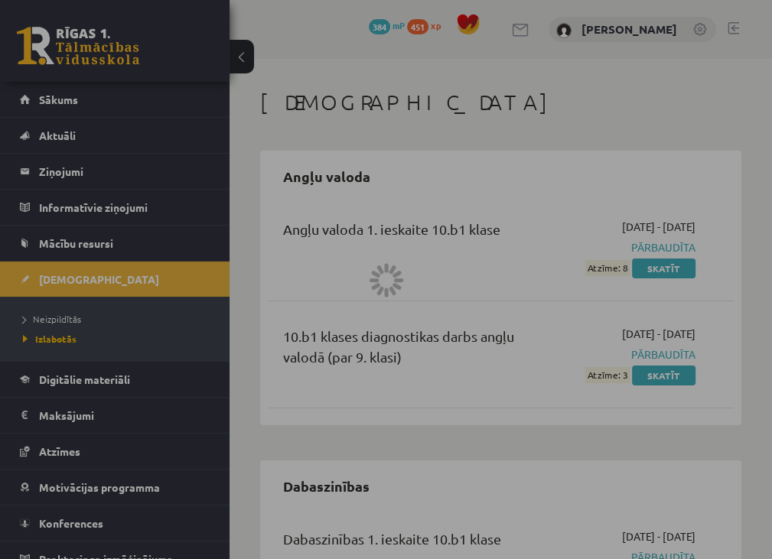
scroll to position [904, 0]
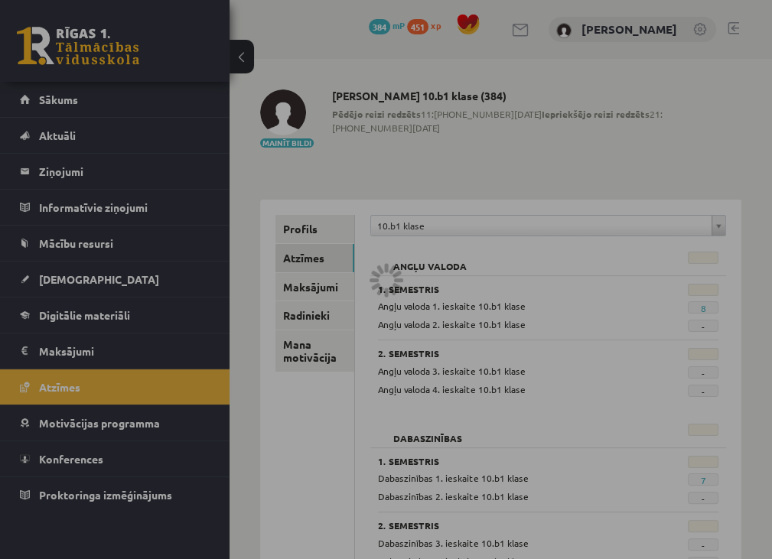
scroll to position [25, 0]
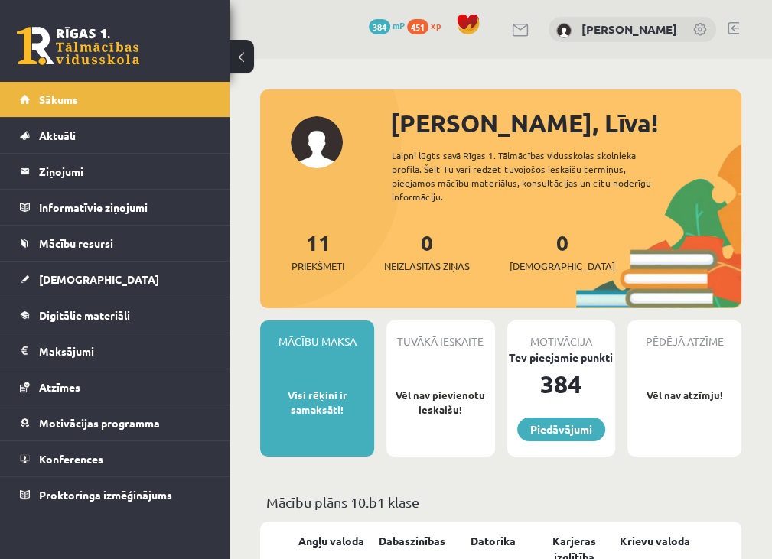
click at [743, 26] on div "0 Dāvanas 384 mP 451 xp [PERSON_NAME]" at bounding box center [500, 29] width 542 height 59
click at [750, 19] on div "0 Dāvanas 384 mP 451 xp [PERSON_NAME]" at bounding box center [500, 29] width 542 height 59
click at [733, 31] on link at bounding box center [732, 28] width 11 height 12
